Goal: Task Accomplishment & Management: Manage account settings

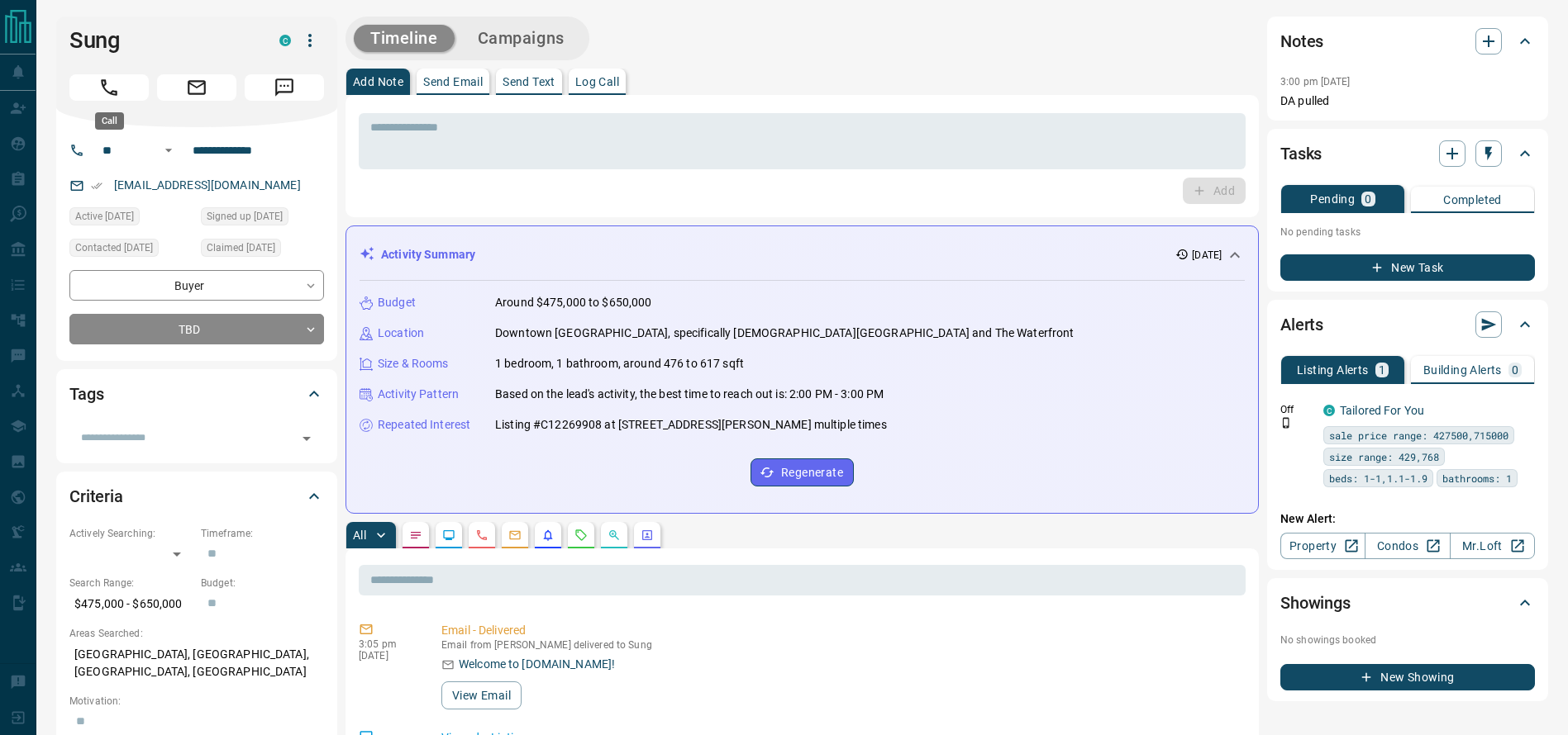
click at [75, 90] on button "Call" at bounding box center [110, 88] width 80 height 27
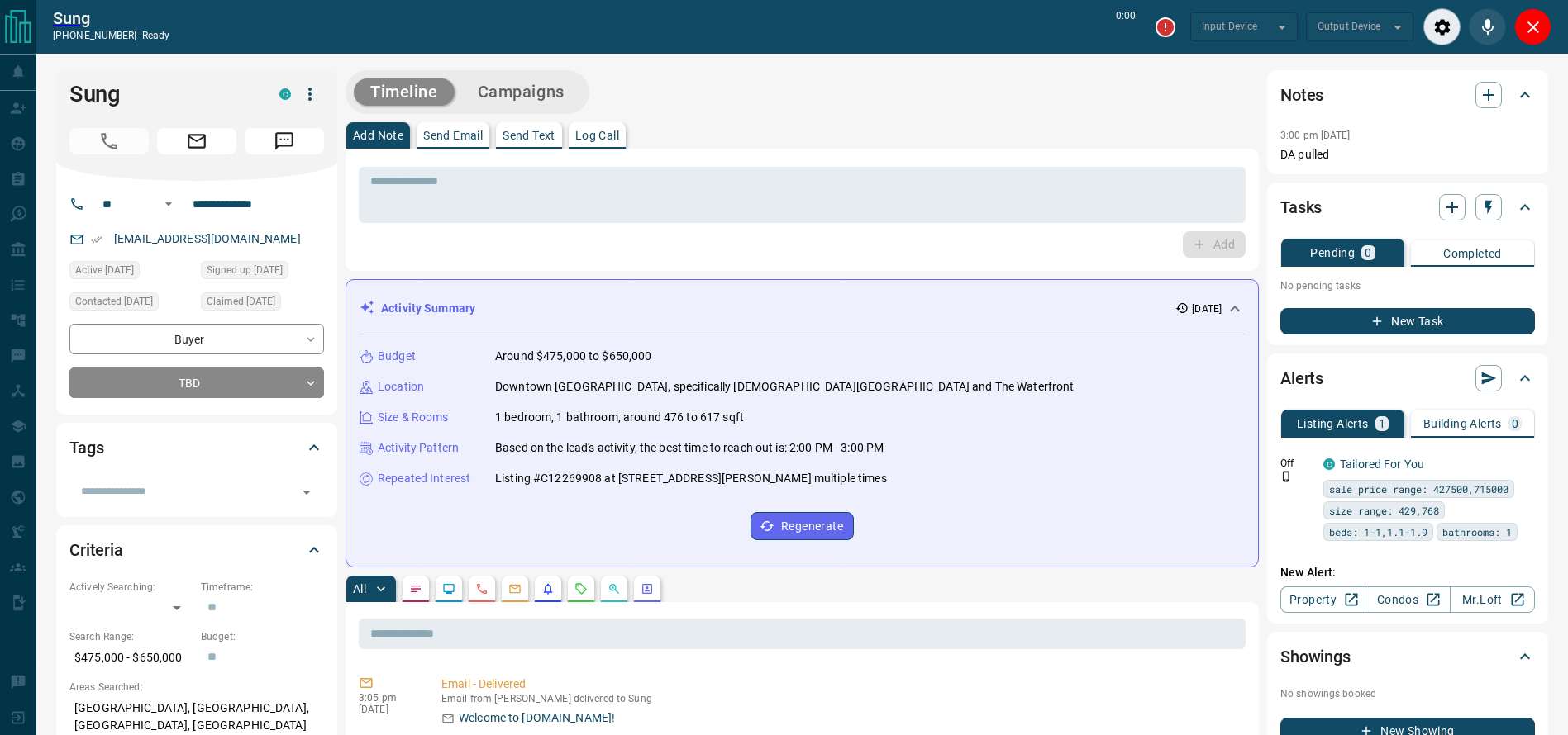
type input "*******"
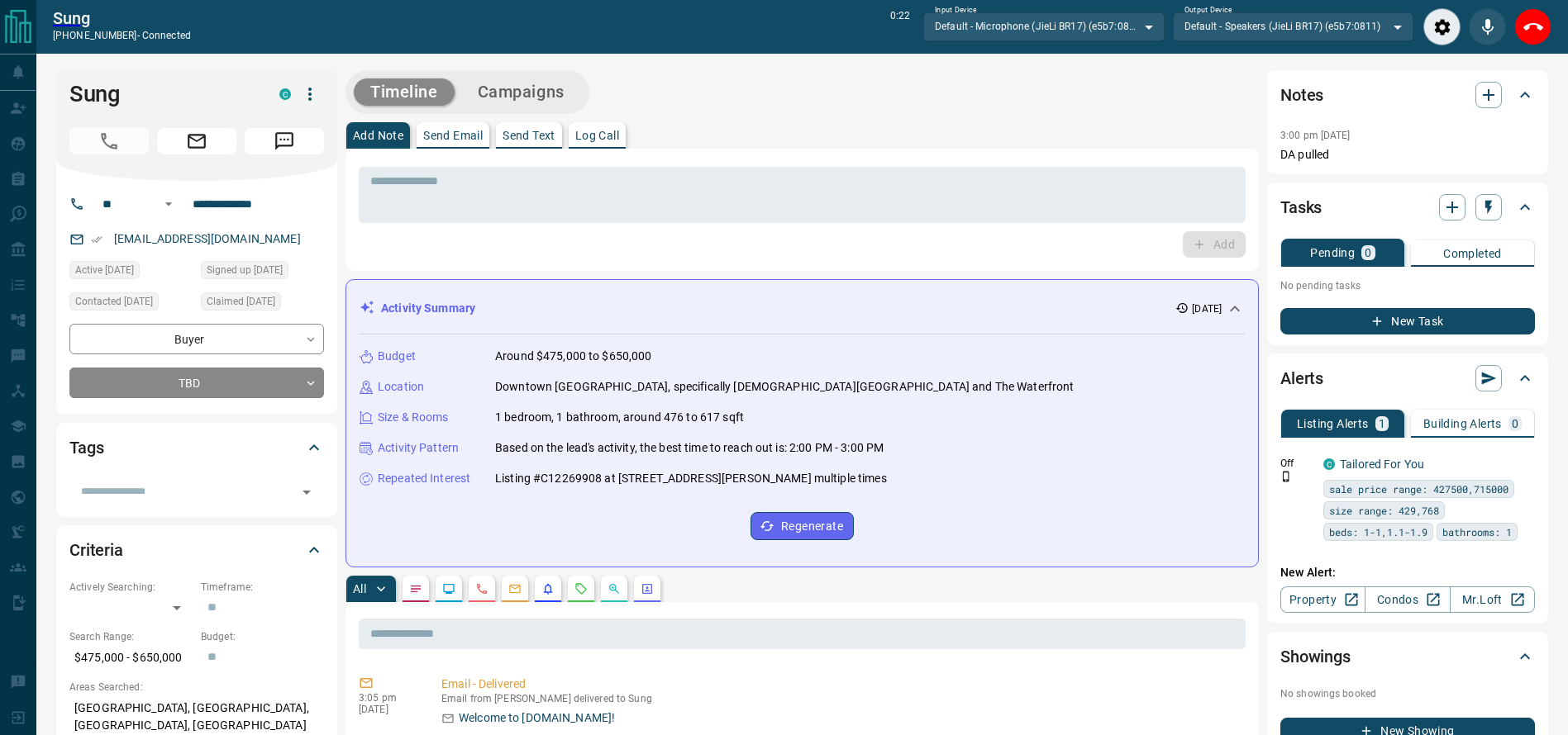
click at [1050, 132] on div "Add Note Send Email Send Text Log Call" at bounding box center [802, 135] width 913 height 27
click at [1536, 24] on icon "End Call" at bounding box center [1533, 27] width 20 height 7
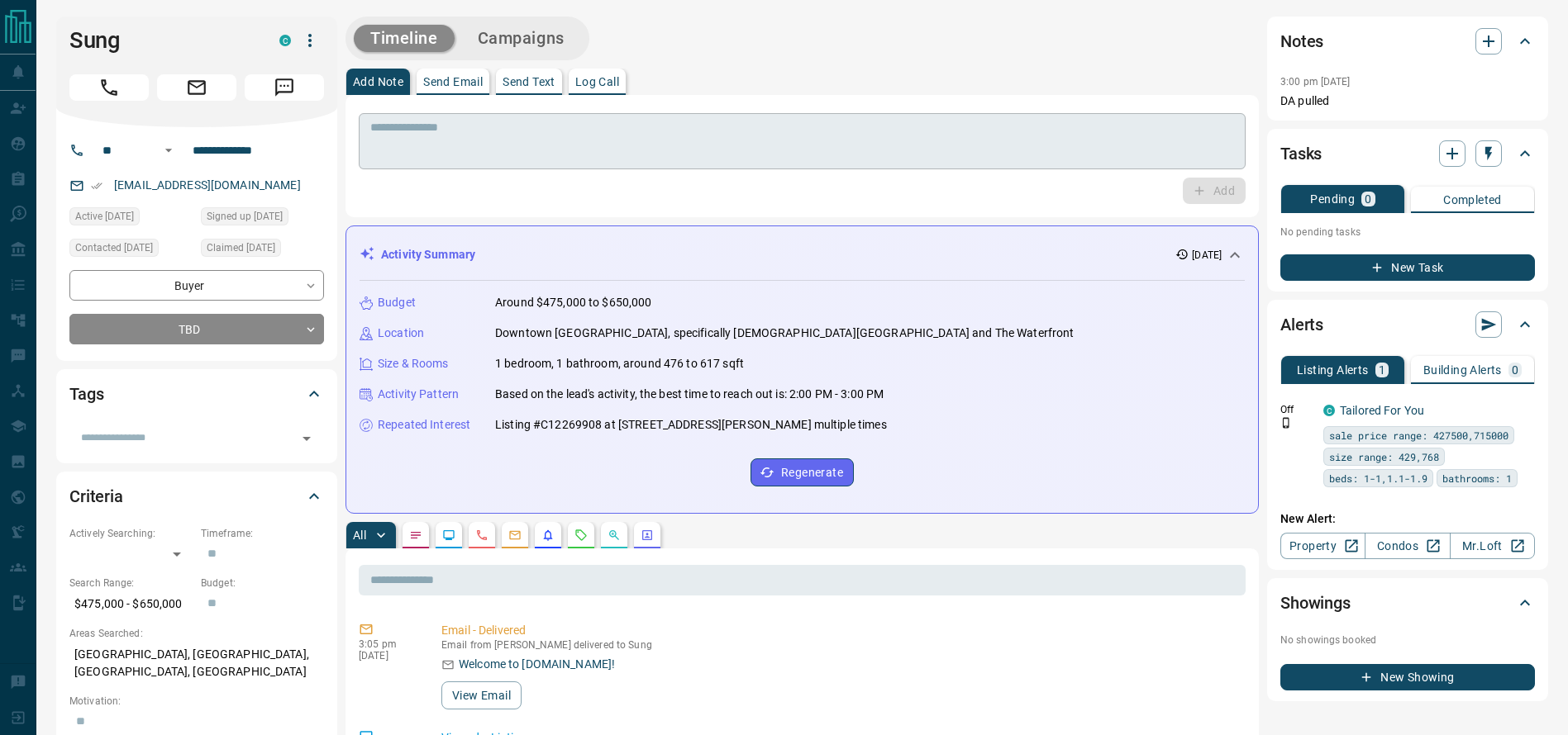
click at [1143, 129] on textarea at bounding box center [802, 141] width 864 height 42
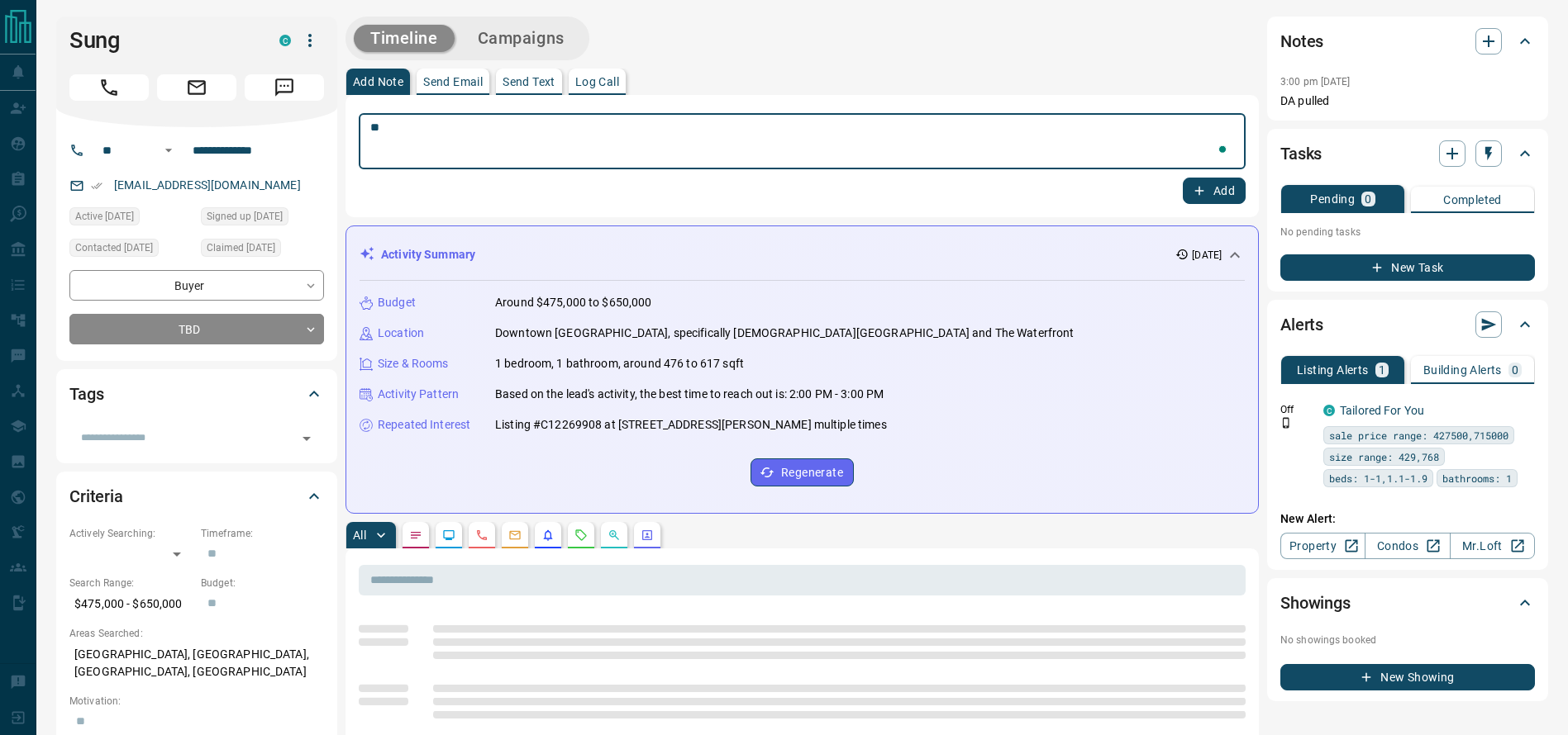
type textarea "*"
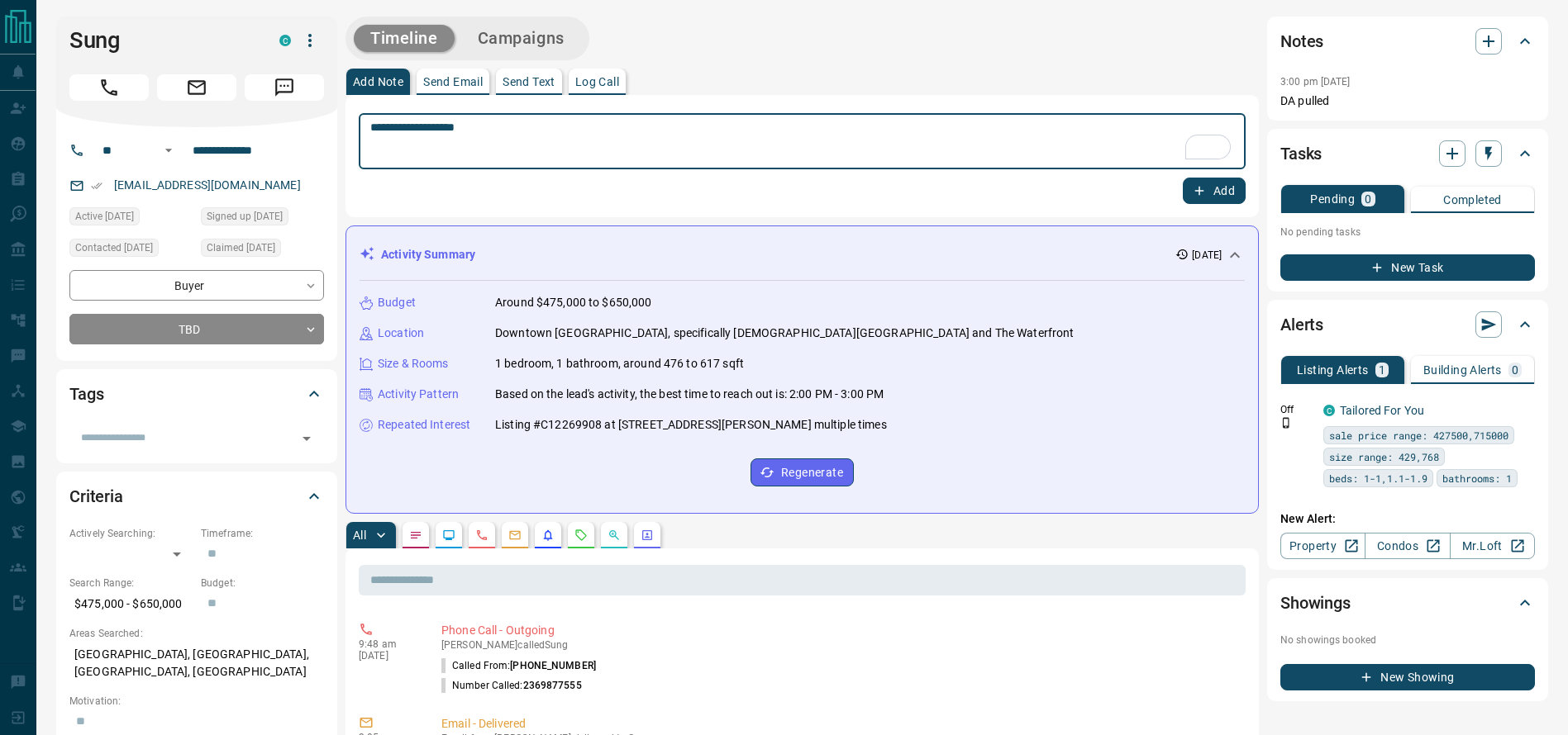
type textarea "**********"
click at [1221, 201] on button "Add" at bounding box center [1214, 191] width 63 height 27
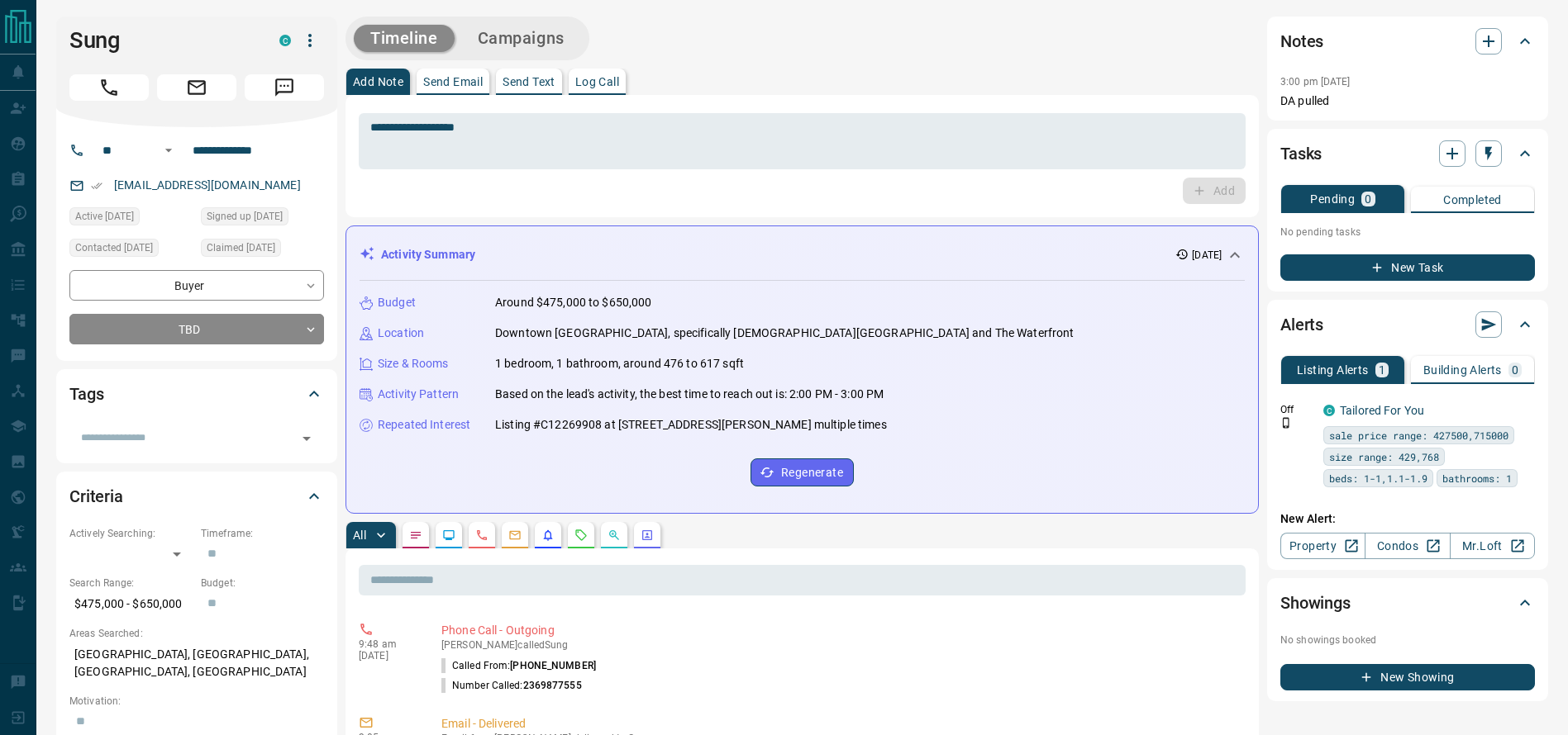
click at [289, 344] on div "**********" at bounding box center [197, 244] width 281 height 234
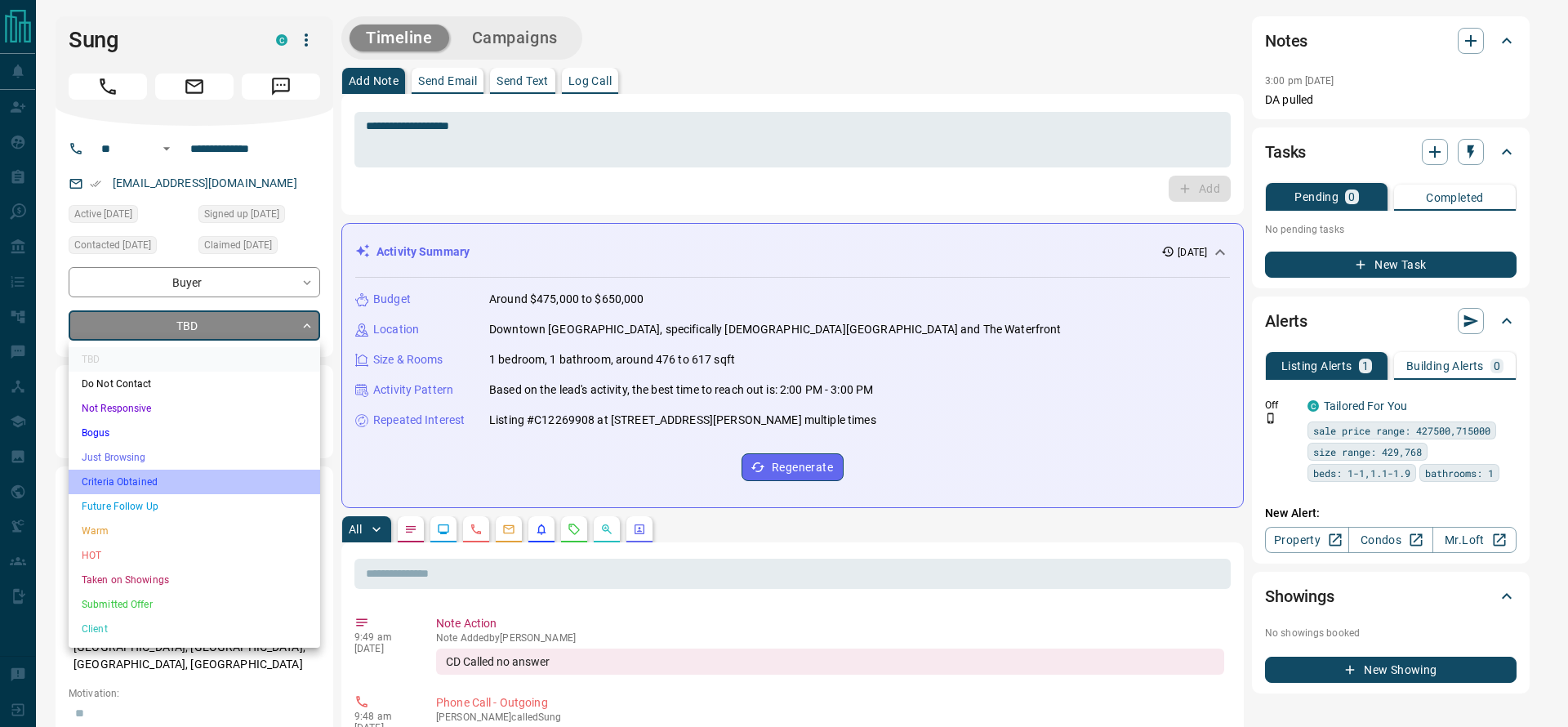
click at [213, 483] on li "Criteria Obtained" at bounding box center [194, 482] width 252 height 25
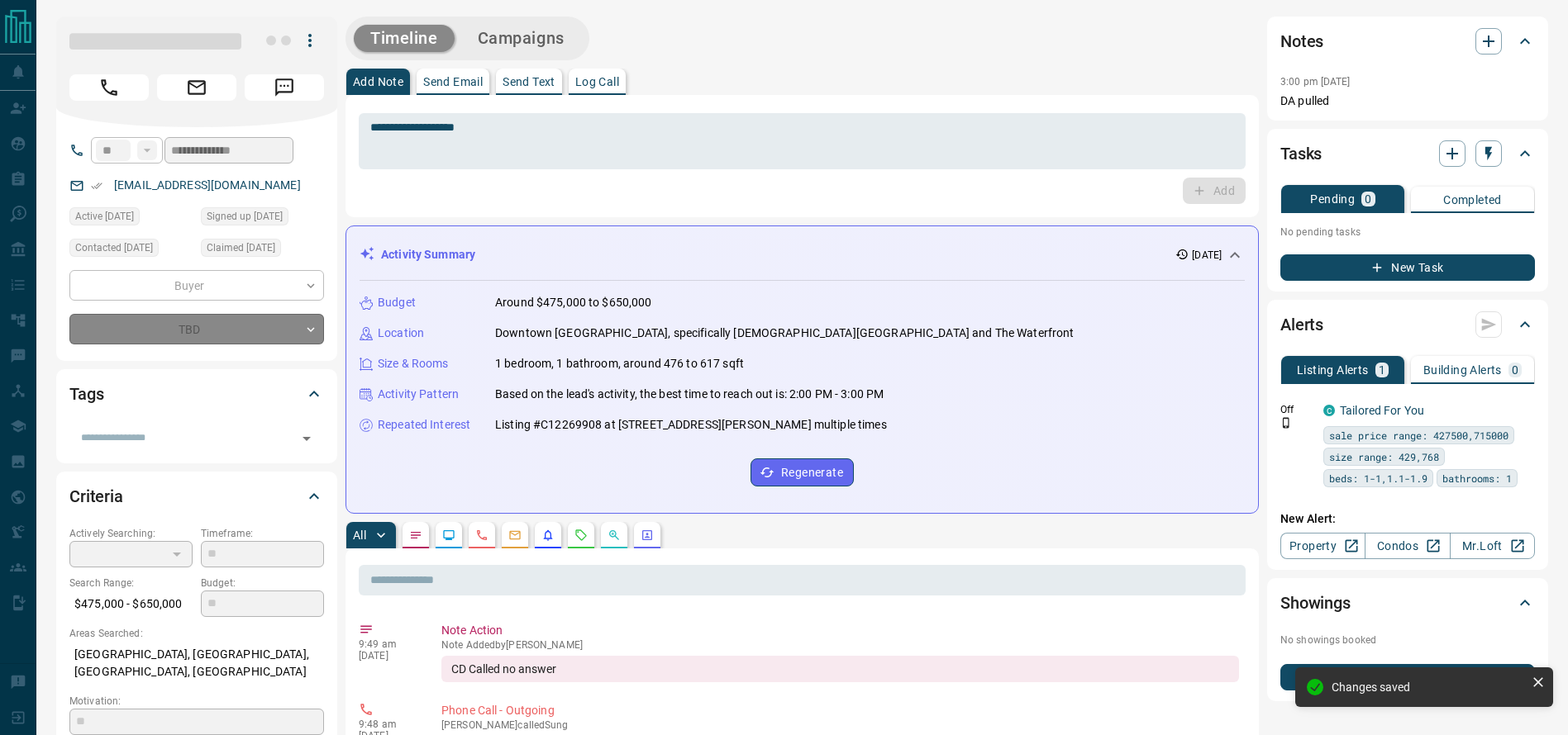
type input "*"
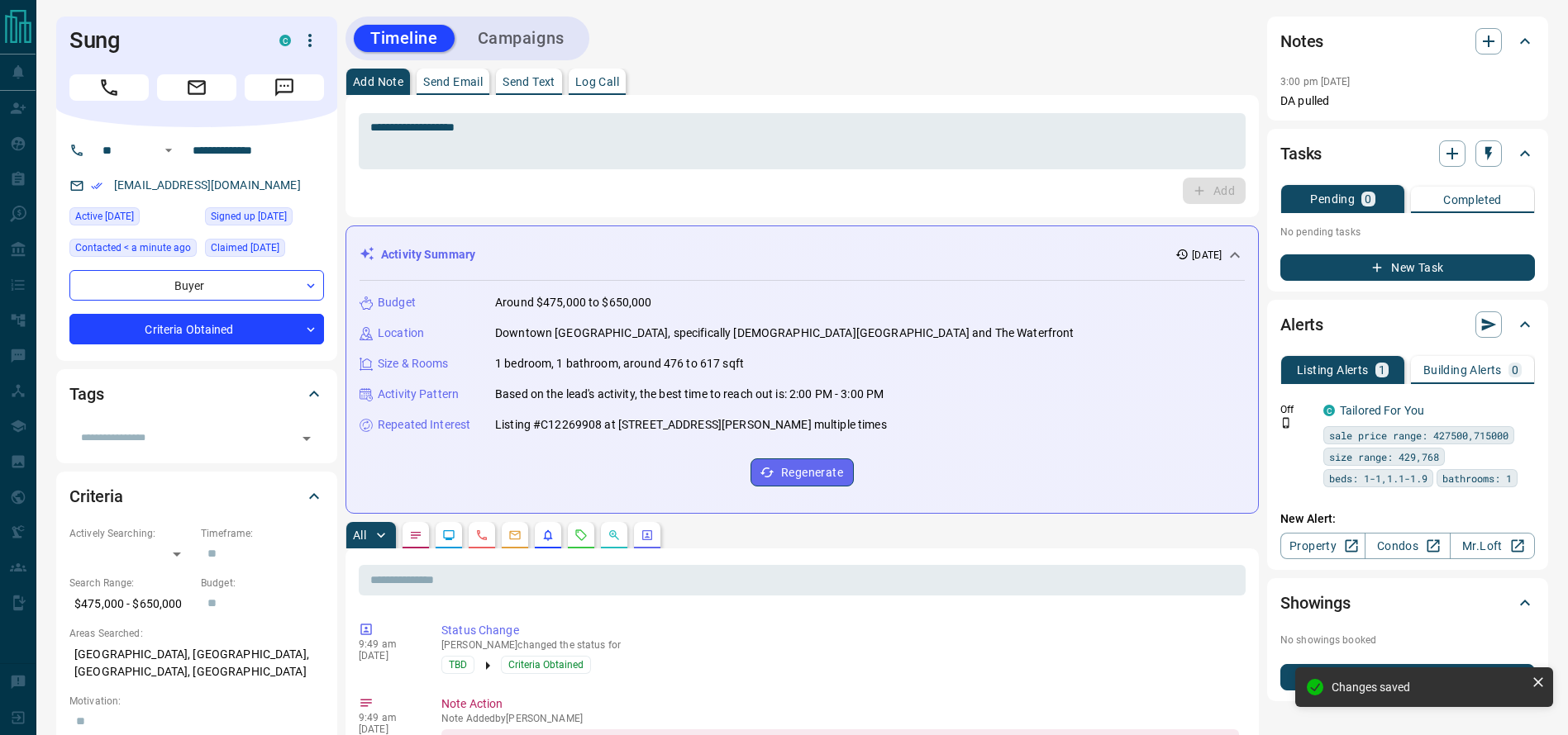
click at [797, 99] on div "**********" at bounding box center [802, 156] width 913 height 122
click at [797, 70] on div "Add Note Send Email Send Text Log Call" at bounding box center [802, 82] width 913 height 27
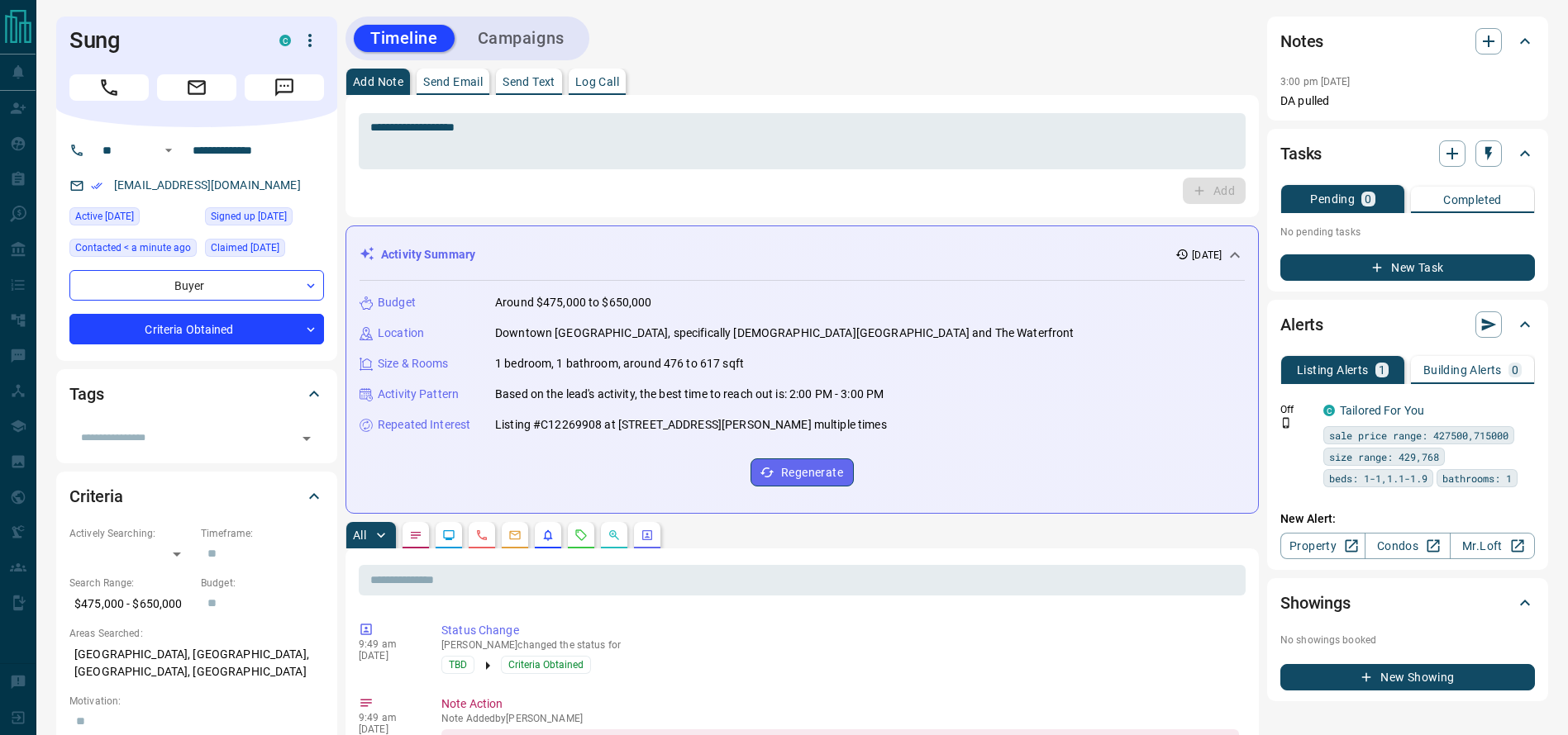
click at [836, 76] on div "Add Note Send Email Send Text Log Call" at bounding box center [802, 82] width 913 height 27
click at [545, 49] on button "Campaigns" at bounding box center [521, 38] width 120 height 27
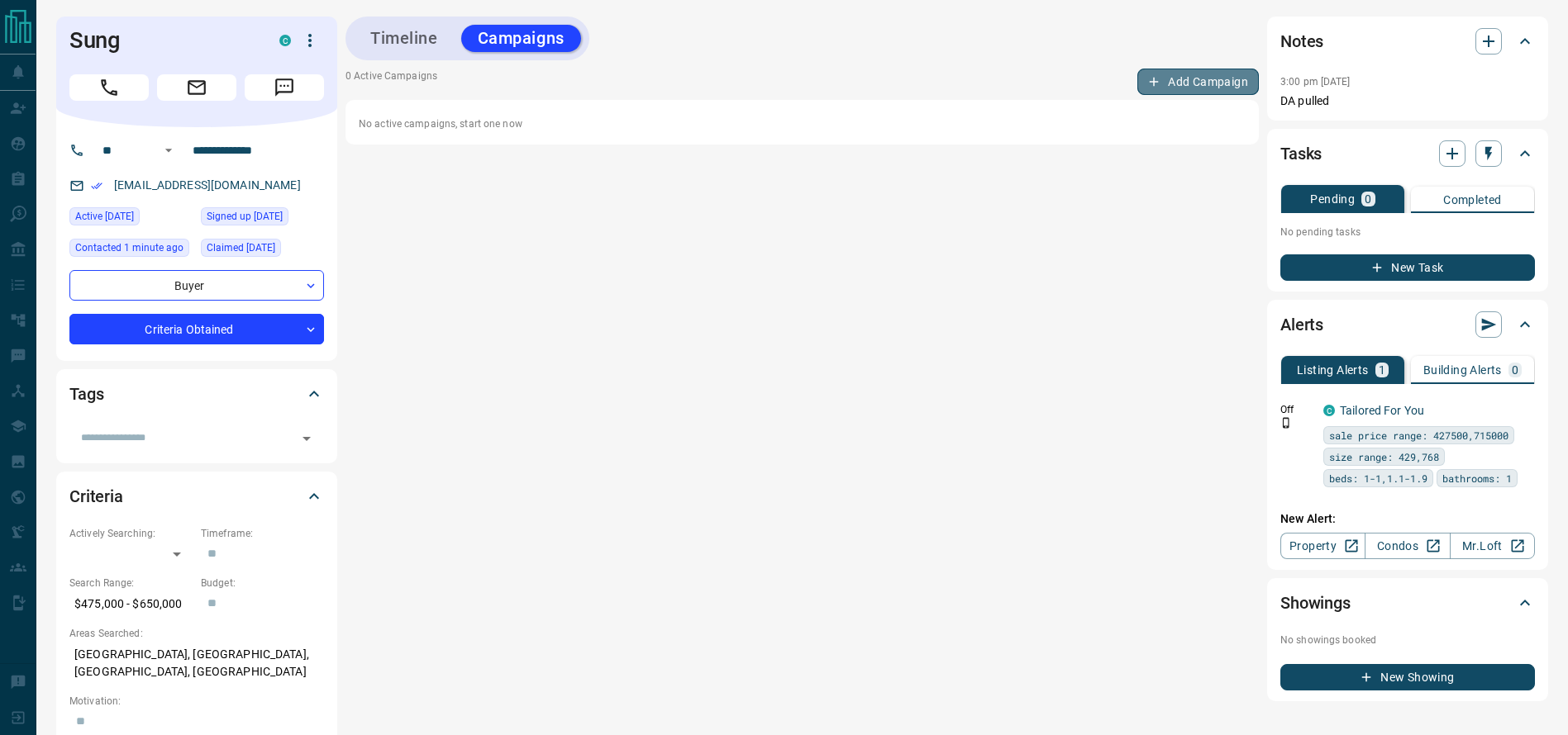
click at [1170, 94] on button "Add Campaign" at bounding box center [1198, 82] width 121 height 27
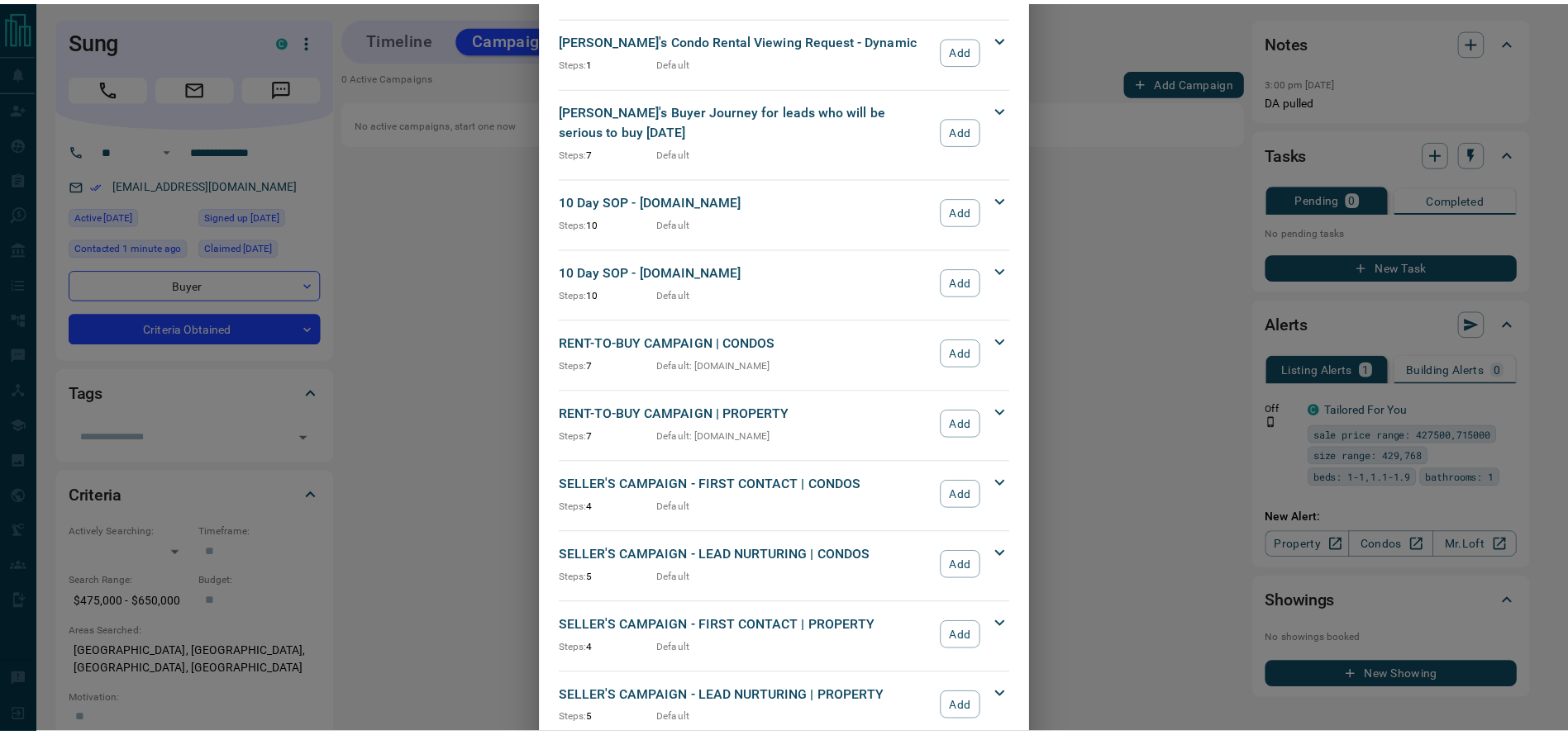
scroll to position [1400, 0]
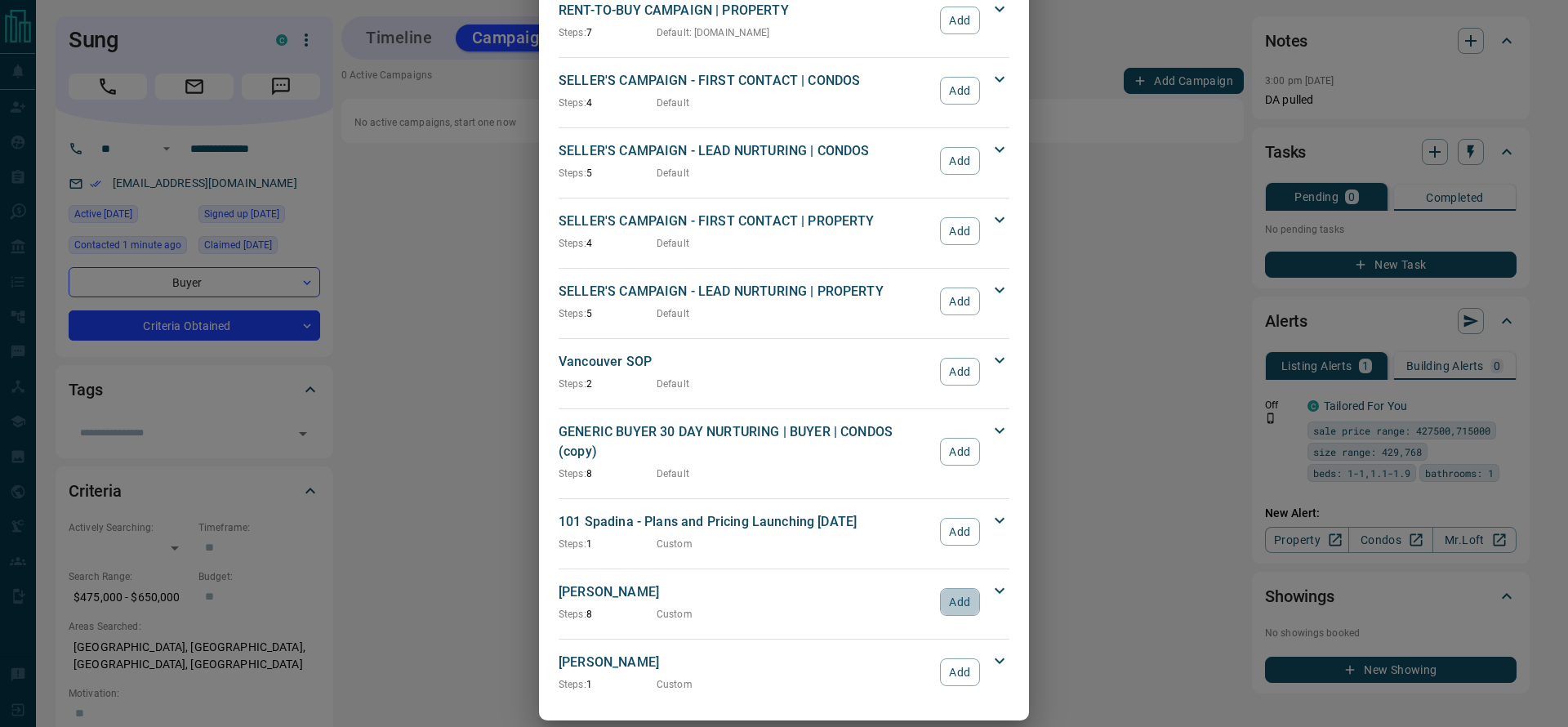
click at [948, 588] on button "Add" at bounding box center [959, 602] width 40 height 28
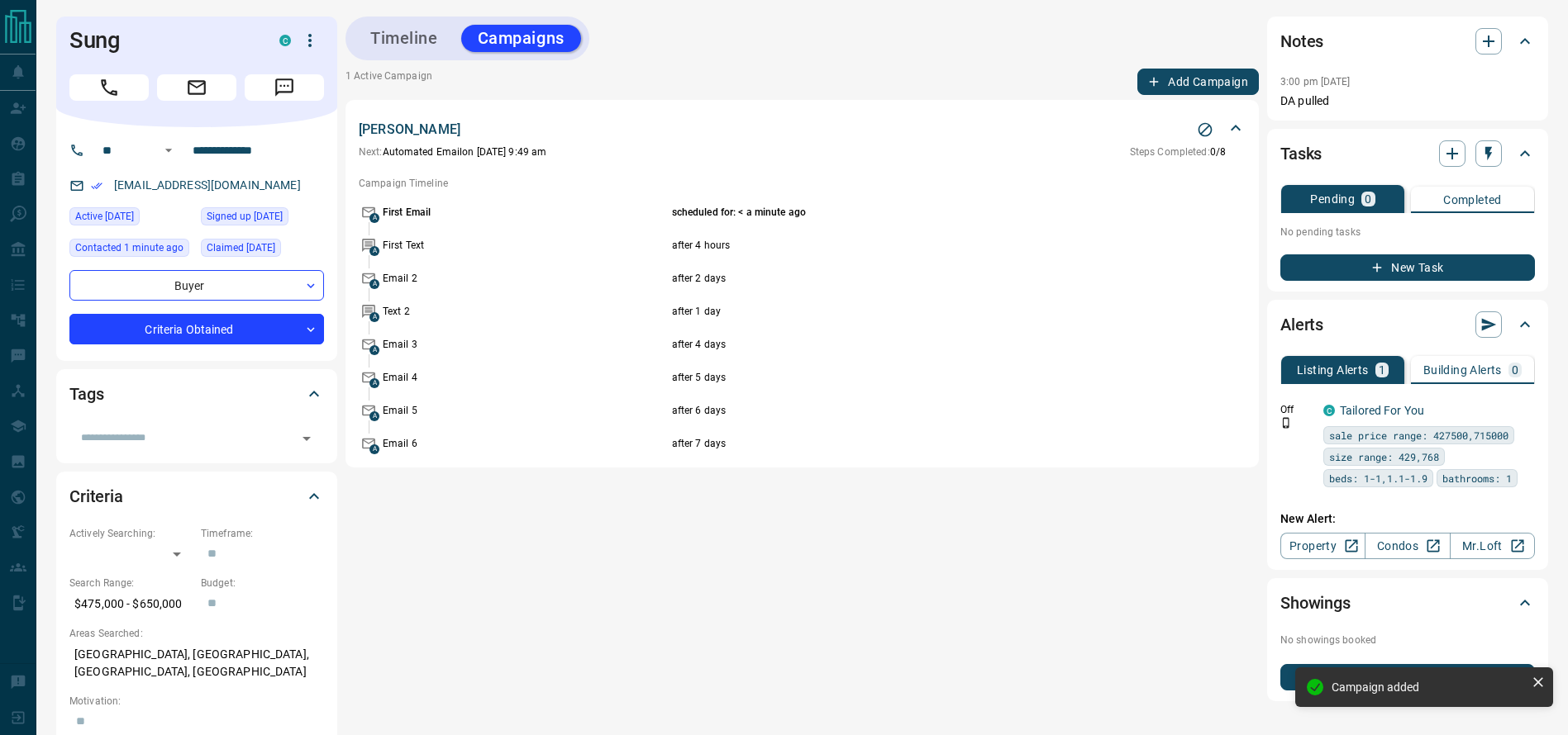
click at [1086, 187] on p "Campaign Timeline" at bounding box center [802, 183] width 887 height 15
click at [420, 28] on button "Timeline" at bounding box center [403, 38] width 100 height 27
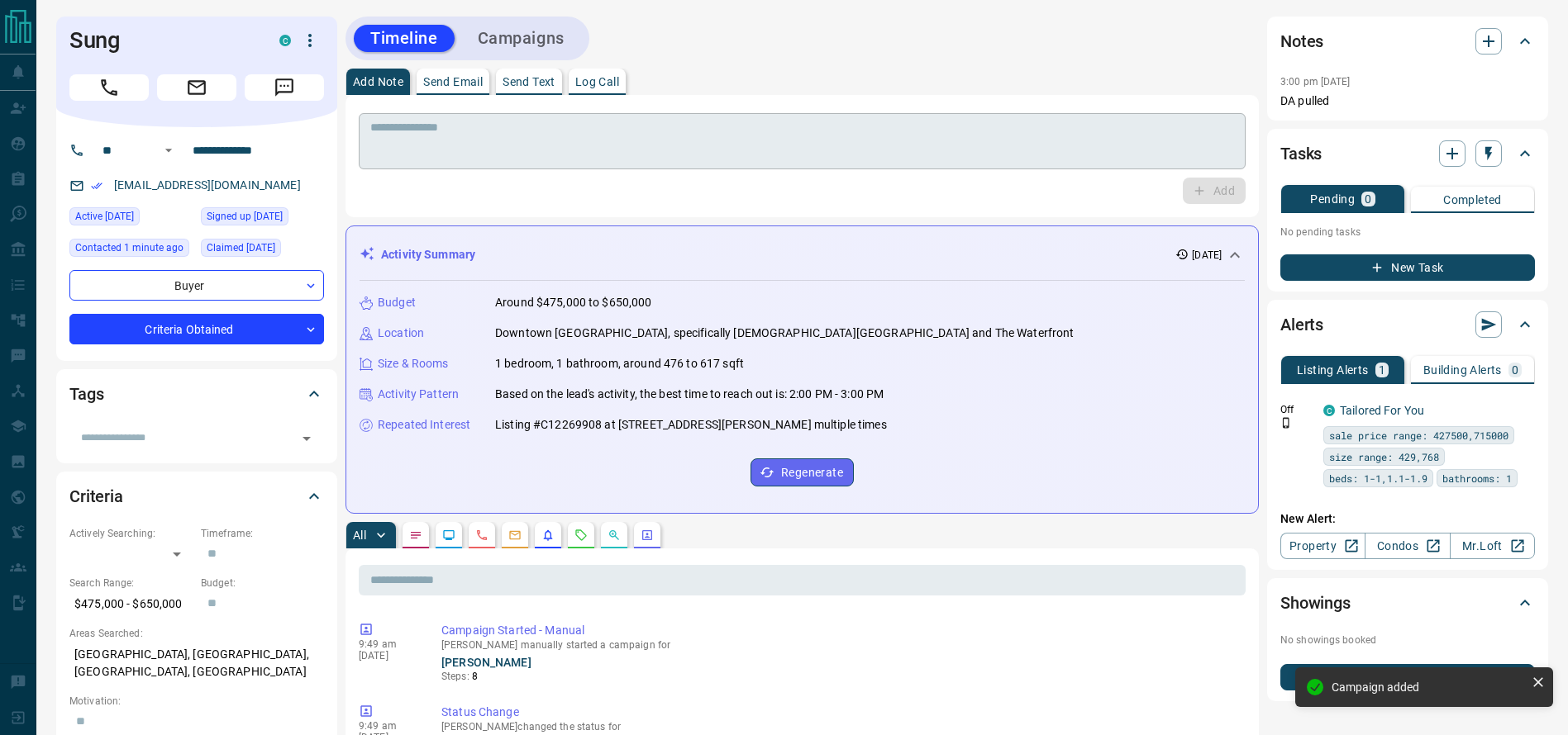
click at [612, 127] on textarea at bounding box center [802, 141] width 864 height 42
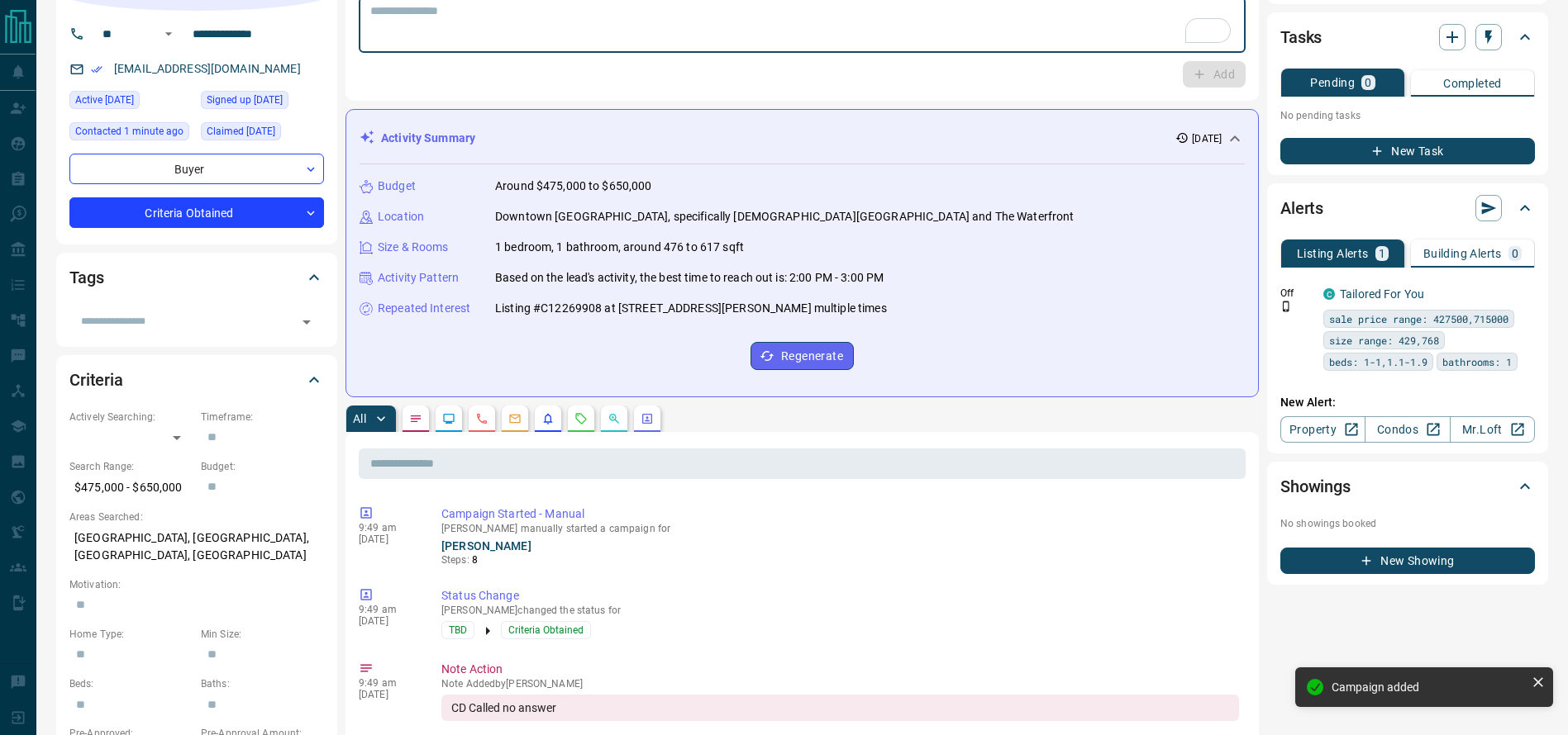
scroll to position [113, 0]
